Goal: Check status: Check status

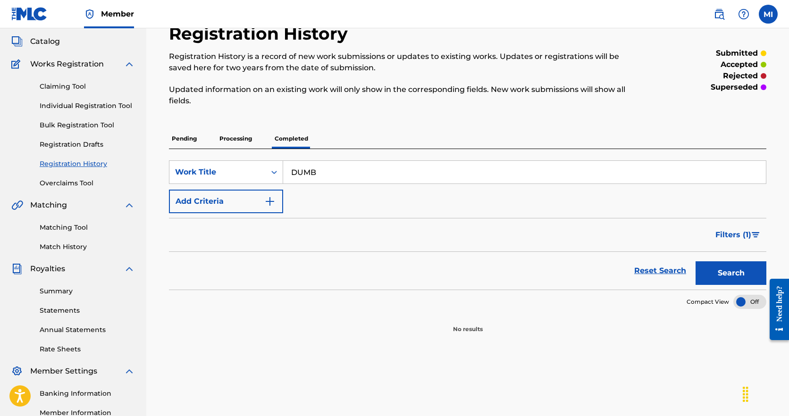
scroll to position [53, 0]
click at [321, 175] on input "DUMB" at bounding box center [524, 172] width 483 height 23
type input "D"
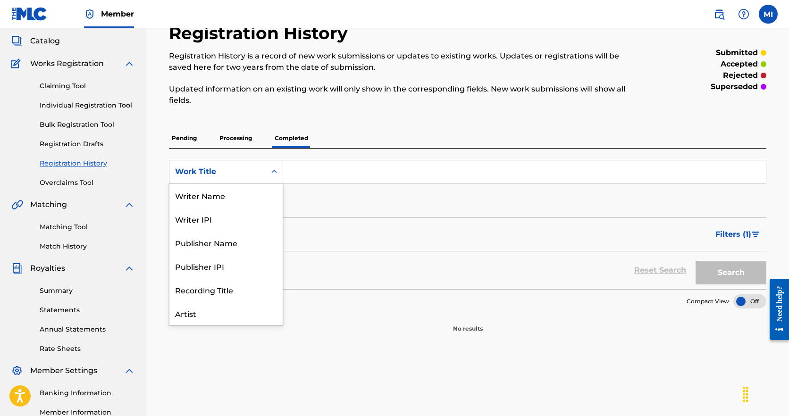
click at [274, 170] on icon "Search Form" at bounding box center [274, 171] width 9 height 9
click at [205, 268] on div "Artist" at bounding box center [225, 266] width 113 height 24
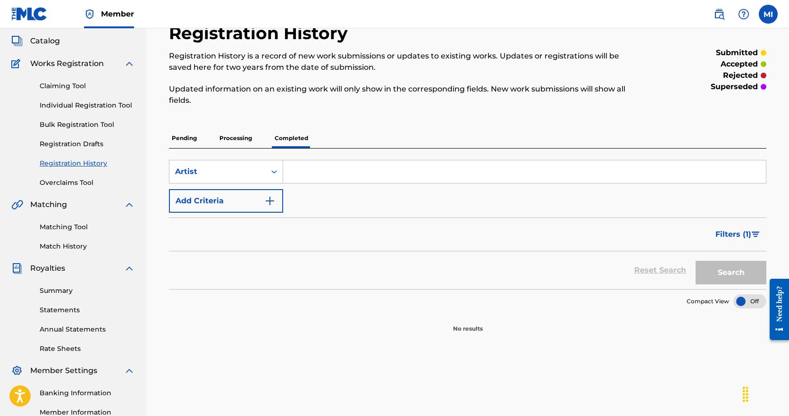
click at [310, 172] on input "Search Form" at bounding box center [524, 172] width 483 height 23
click at [738, 270] on button "Search" at bounding box center [731, 273] width 71 height 24
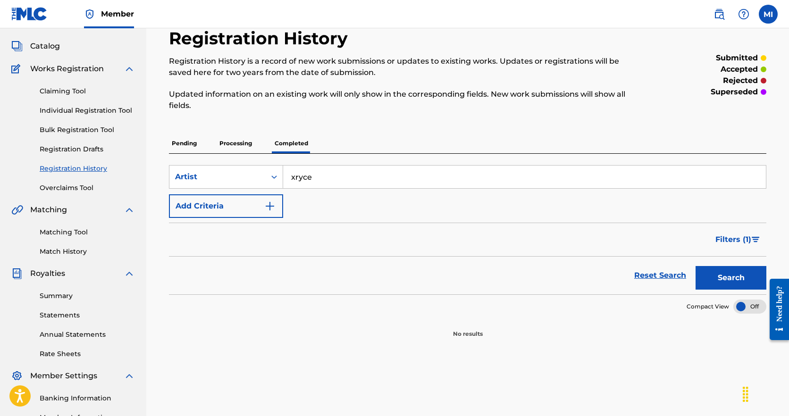
scroll to position [49, 0]
click at [335, 176] on input "xryce" at bounding box center [524, 176] width 483 height 23
type input "x"
click at [731, 277] on button "Search" at bounding box center [731, 277] width 71 height 24
type input "Bryce"
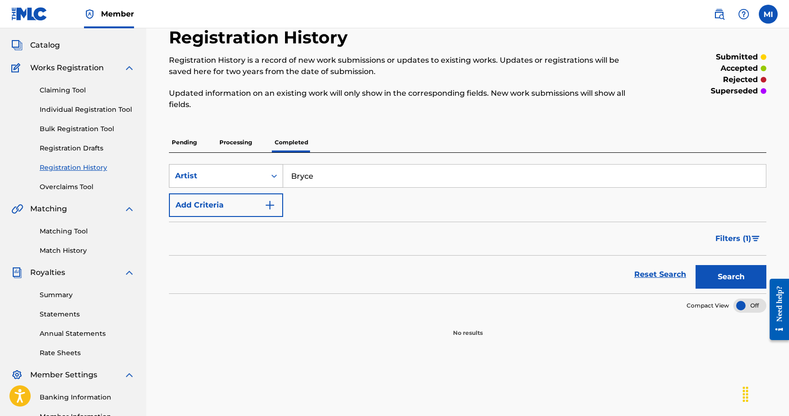
drag, startPoint x: 307, startPoint y: 180, endPoint x: 274, endPoint y: 176, distance: 32.9
click at [274, 176] on icon "Search Form" at bounding box center [274, 175] width 9 height 9
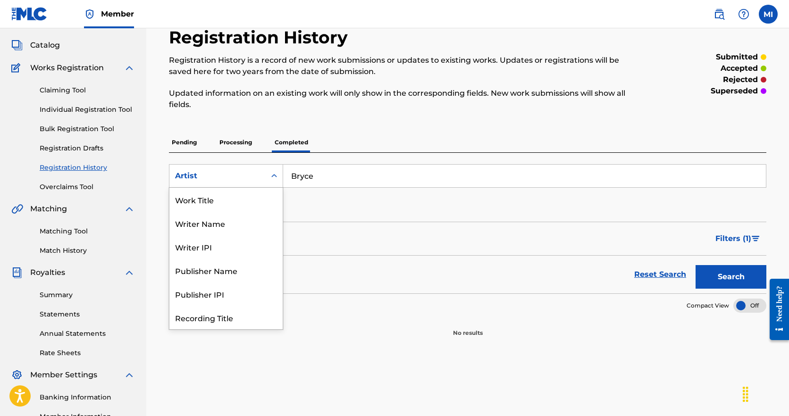
scroll to position [47, 0]
click at [232, 273] on div "Recording Title" at bounding box center [225, 271] width 113 height 24
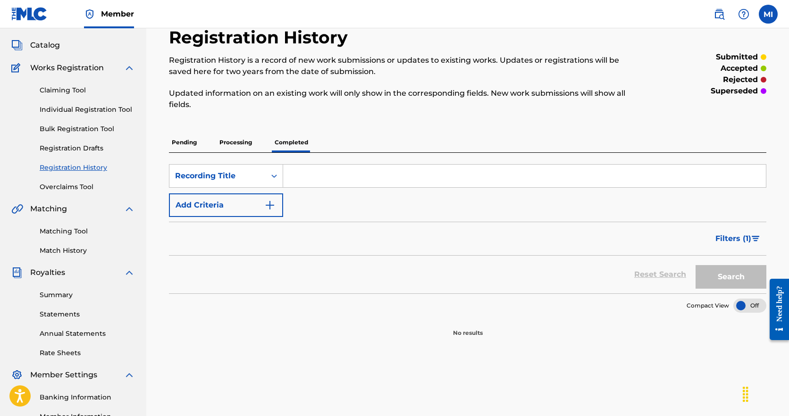
click at [322, 178] on input "Search Form" at bounding box center [524, 176] width 483 height 23
click at [731, 277] on button "Search" at bounding box center [731, 277] width 71 height 24
type input "d"
click at [734, 238] on span "Filters ( 1 )" at bounding box center [734, 238] width 36 height 11
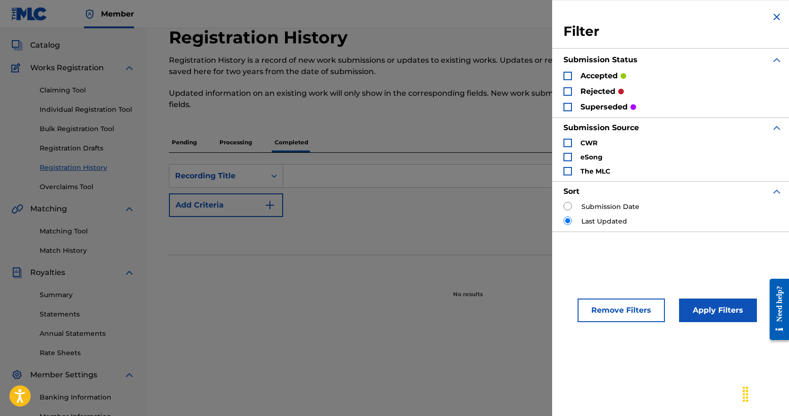
click at [630, 309] on button "Remove Filters" at bounding box center [621, 311] width 87 height 24
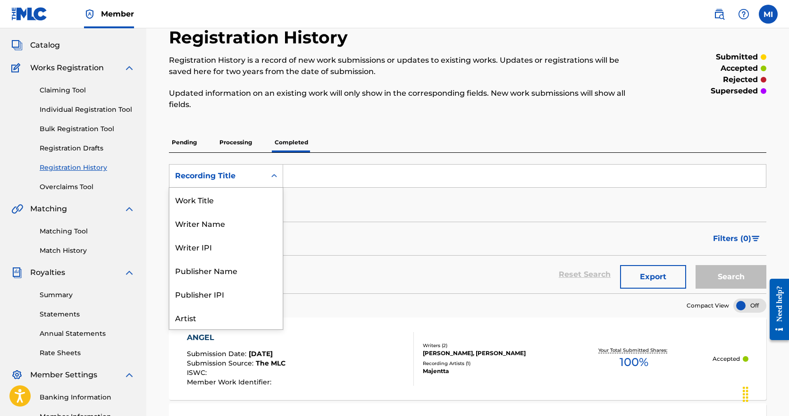
click at [275, 177] on icon "Search Form" at bounding box center [274, 175] width 9 height 9
click at [207, 215] on div "Writer Name" at bounding box center [225, 224] width 113 height 24
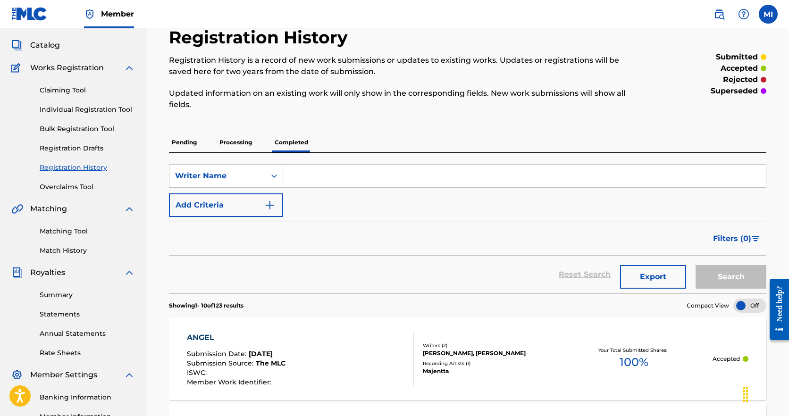
click at [316, 174] on input "Search Form" at bounding box center [524, 176] width 483 height 23
click at [731, 277] on button "Search" at bounding box center [731, 277] width 71 height 24
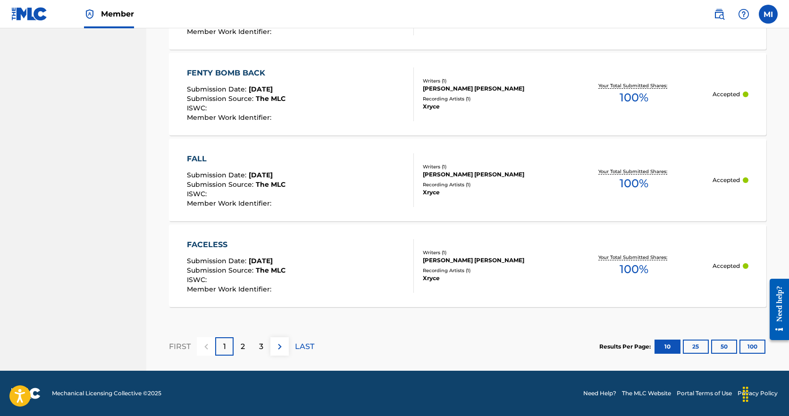
type input "Bryce"
click at [246, 347] on div "2" at bounding box center [243, 347] width 18 height 18
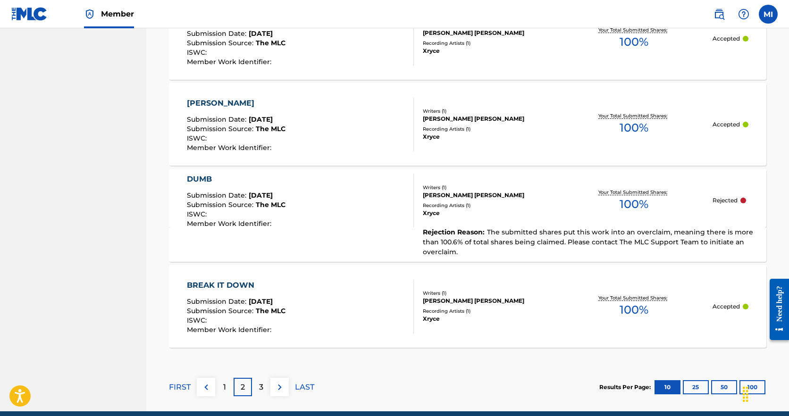
scroll to position [915, 0]
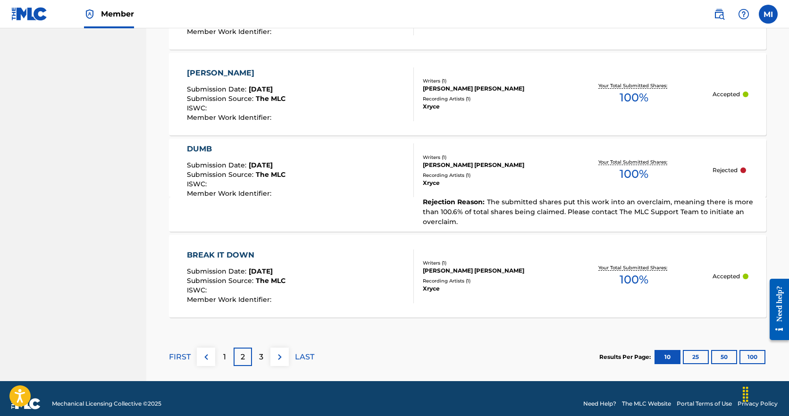
click at [264, 357] on div "3" at bounding box center [261, 357] width 18 height 18
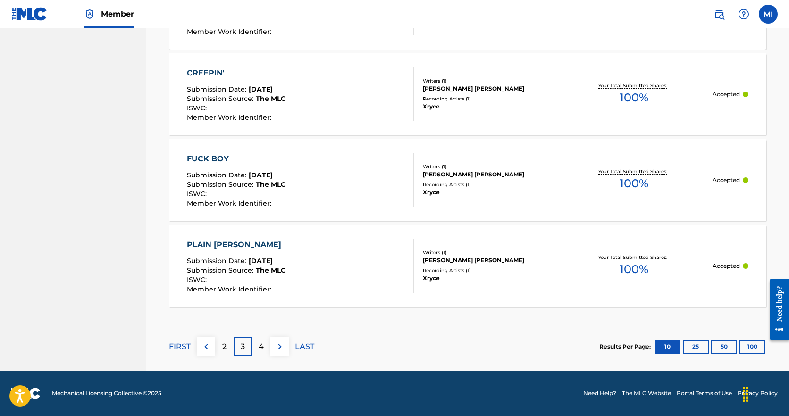
scroll to position [925, 0]
click at [257, 348] on div "4" at bounding box center [261, 347] width 18 height 18
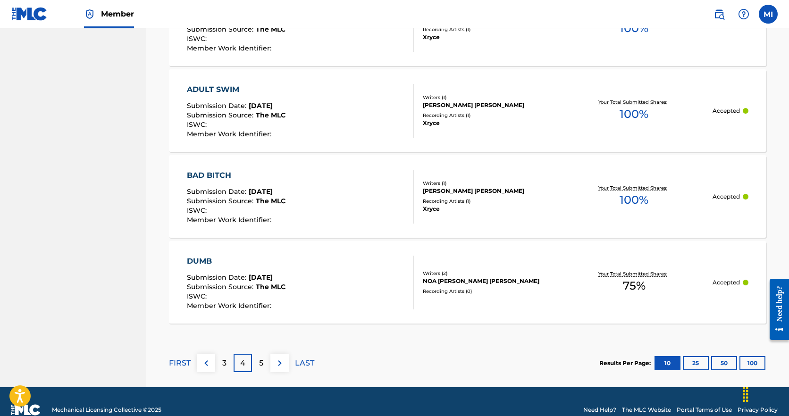
scroll to position [900, 0]
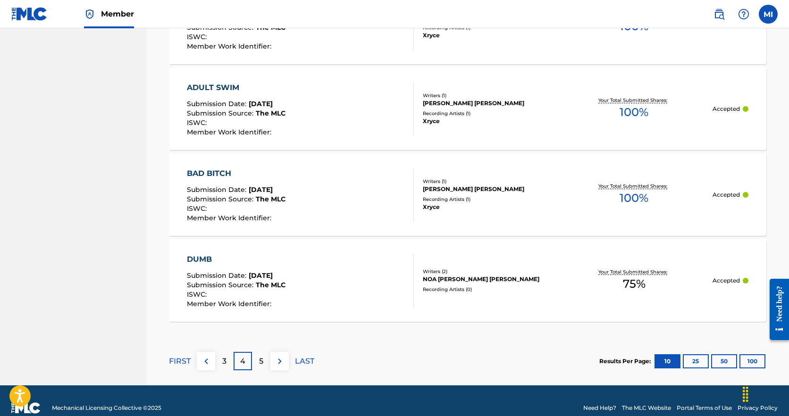
click at [355, 281] on div "DUMB Submission Date : [DATE] Submission Source : The MLC ISWC : Member Work Id…" at bounding box center [300, 281] width 227 height 54
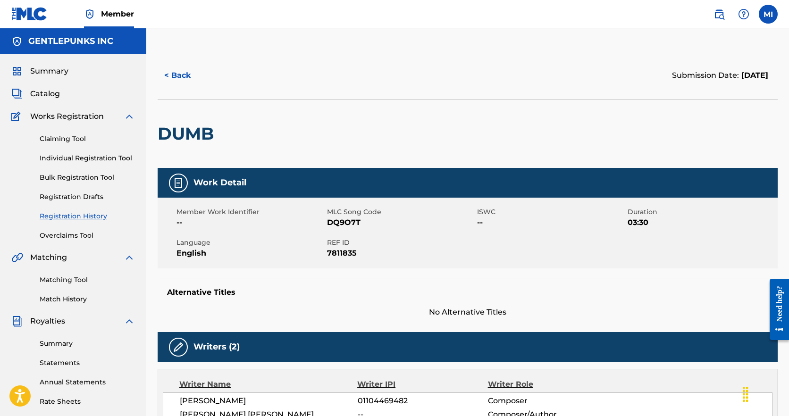
click at [82, 218] on link "Registration History" at bounding box center [87, 217] width 95 height 10
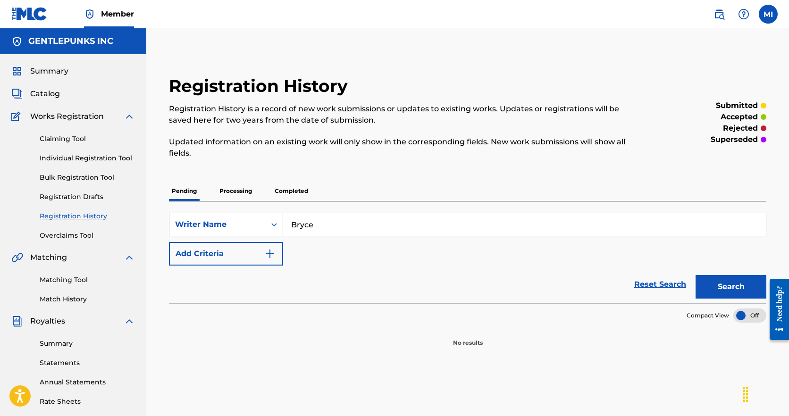
click at [328, 230] on input "Bryce" at bounding box center [524, 224] width 483 height 23
type input "B"
click at [292, 191] on p "Completed" at bounding box center [291, 191] width 39 height 20
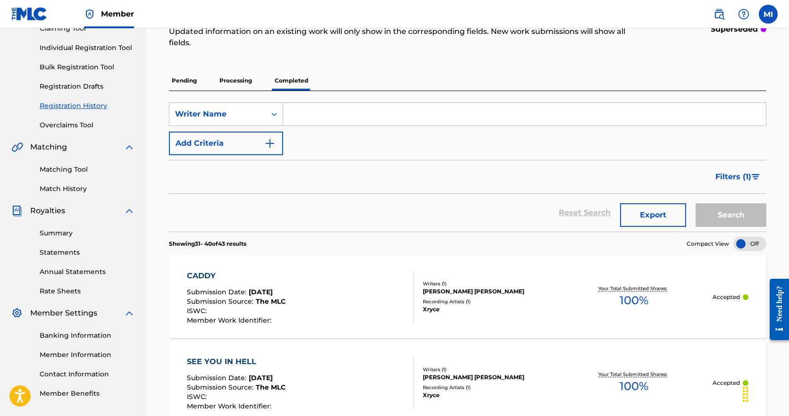
scroll to position [102, 0]
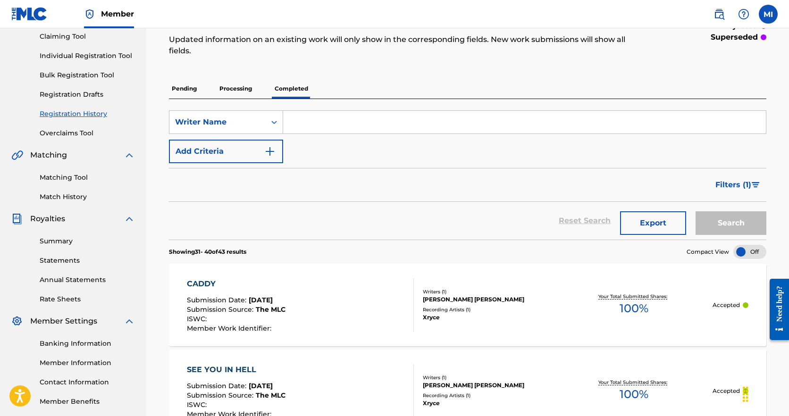
click at [731, 181] on span "Filters ( 1 )" at bounding box center [734, 184] width 36 height 11
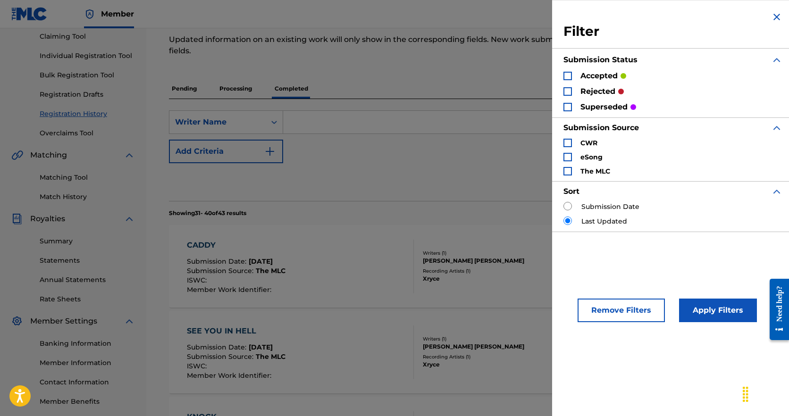
click at [635, 307] on button "Remove Filters" at bounding box center [621, 311] width 87 height 24
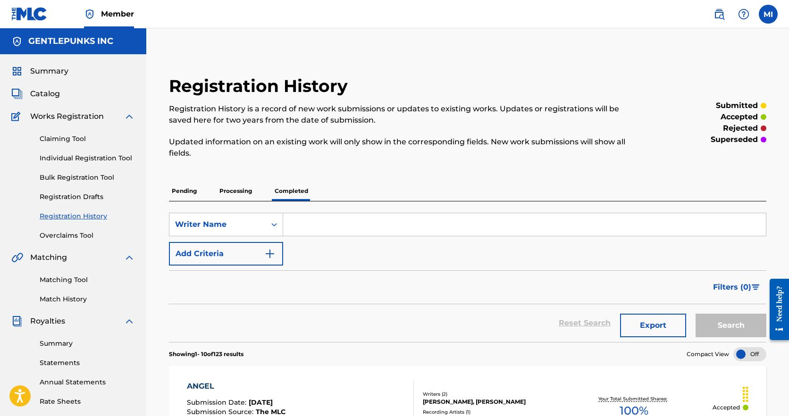
scroll to position [0, 0]
